Goal: Information Seeking & Learning: Learn about a topic

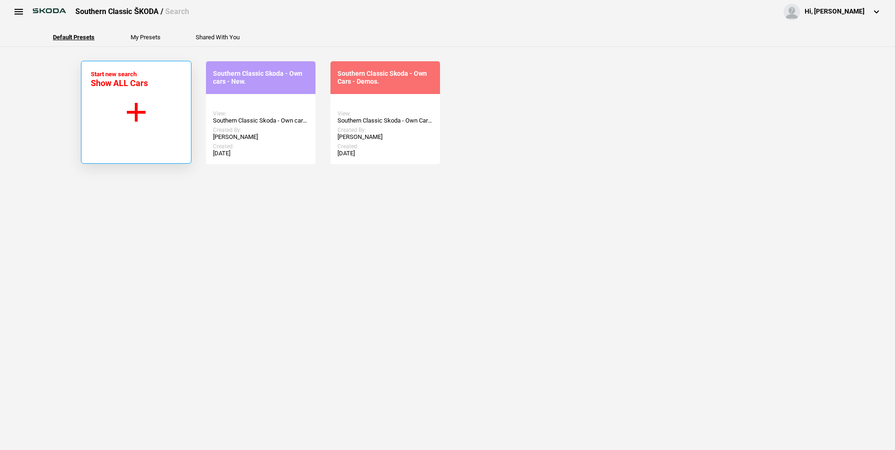
click at [134, 117] on button "Start new search Show ALL Cars" at bounding box center [136, 112] width 111 height 103
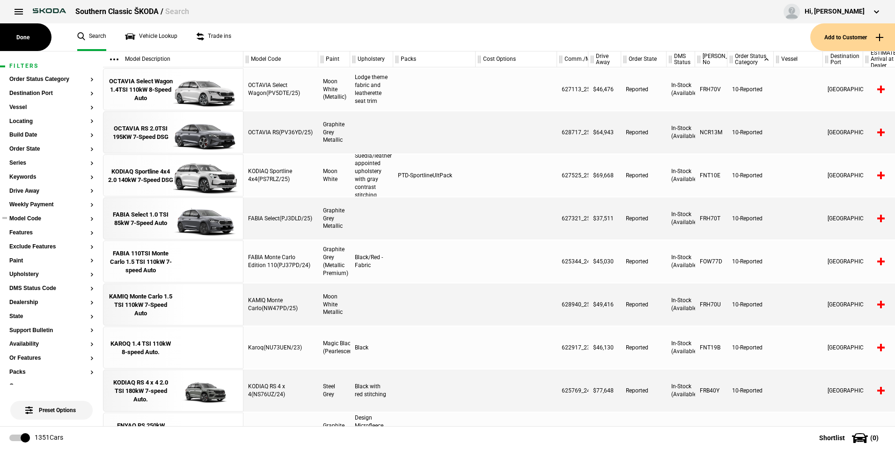
click at [30, 221] on button "Model Code" at bounding box center [51, 219] width 84 height 7
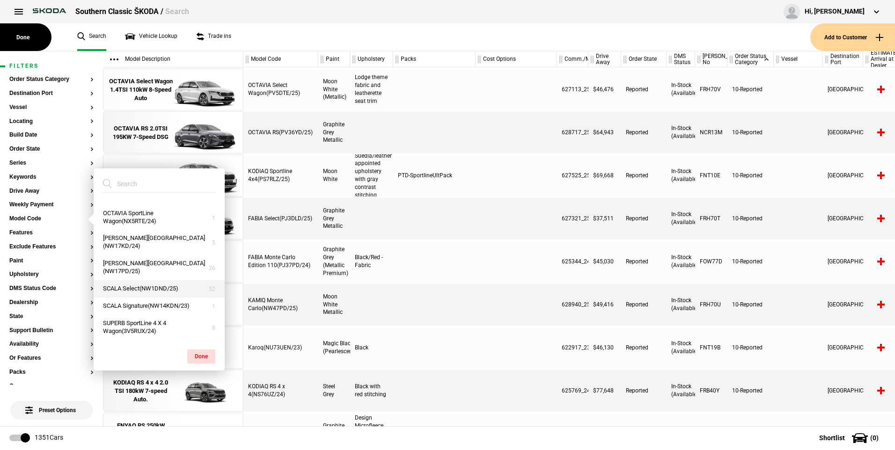
scroll to position [611, 0]
click at [146, 327] on button "SUPERB SportLine 4 X 4 Wagon(3V5RUX/24)" at bounding box center [159, 327] width 131 height 25
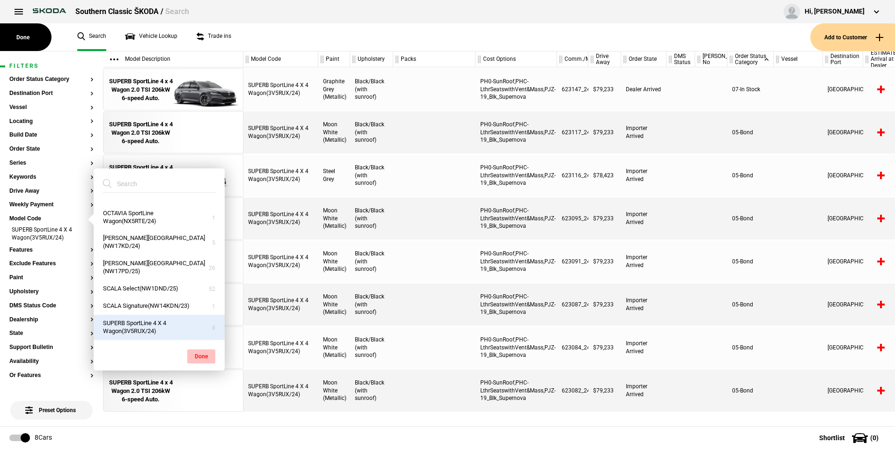
click at [198, 356] on button "Done" at bounding box center [201, 357] width 28 height 14
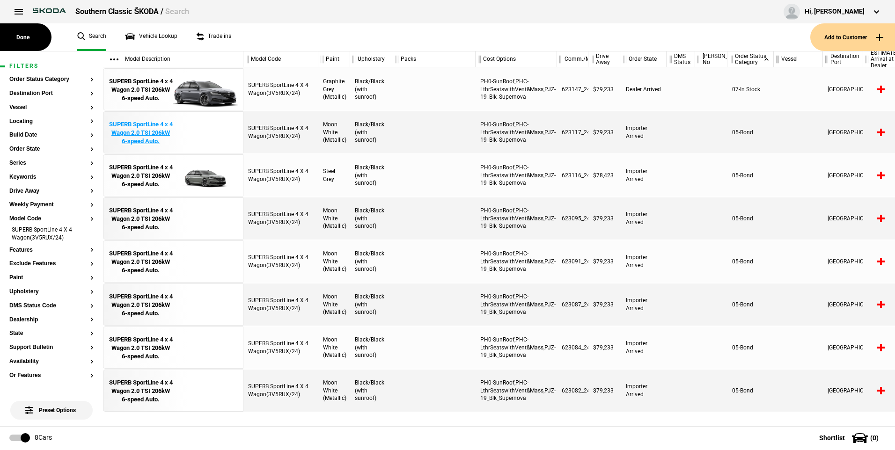
click at [162, 139] on div "SUPERB SportLine 4 x 4 Wagon 2.0 TSI 206kW 6-speed Auto." at bounding box center [140, 133] width 65 height 26
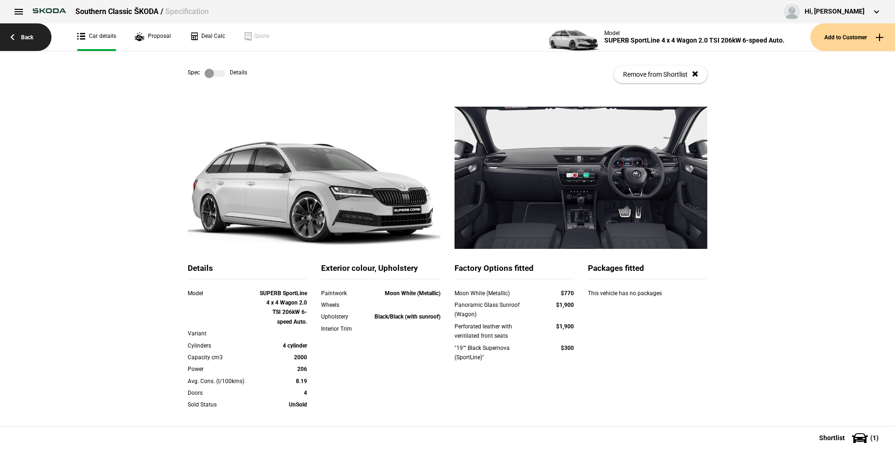
click at [7, 34] on link "Back" at bounding box center [26, 37] width 52 height 28
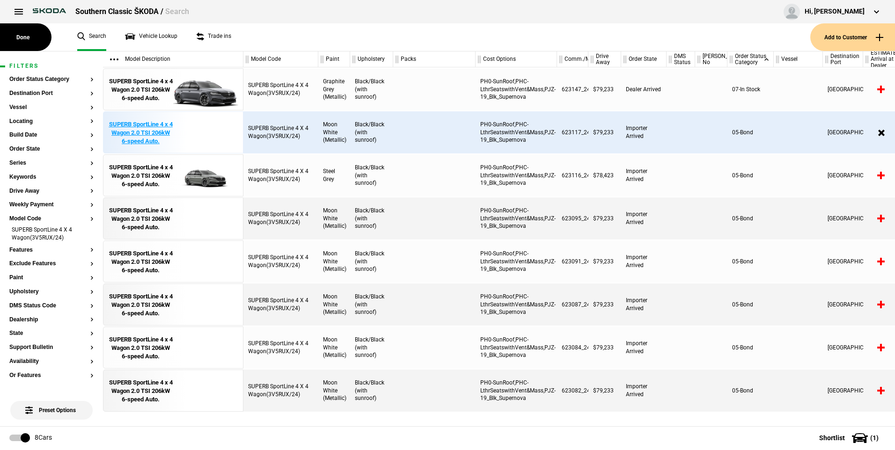
click at [159, 130] on div "SUPERB SportLine 4 x 4 Wagon 2.0 TSI 206kW 6-speed Auto." at bounding box center [140, 133] width 65 height 26
